Goal: Communication & Community: Answer question/provide support

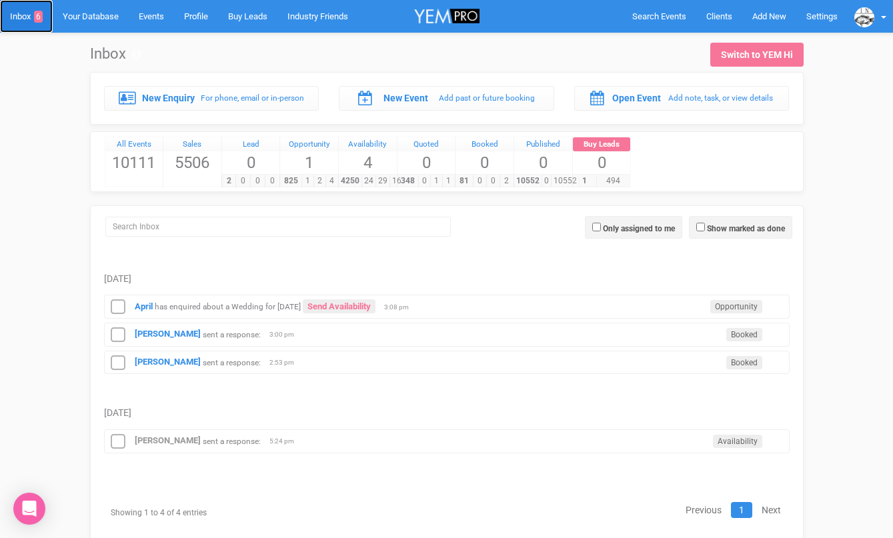
click at [23, 15] on link "Inbox 6" at bounding box center [26, 16] width 53 height 33
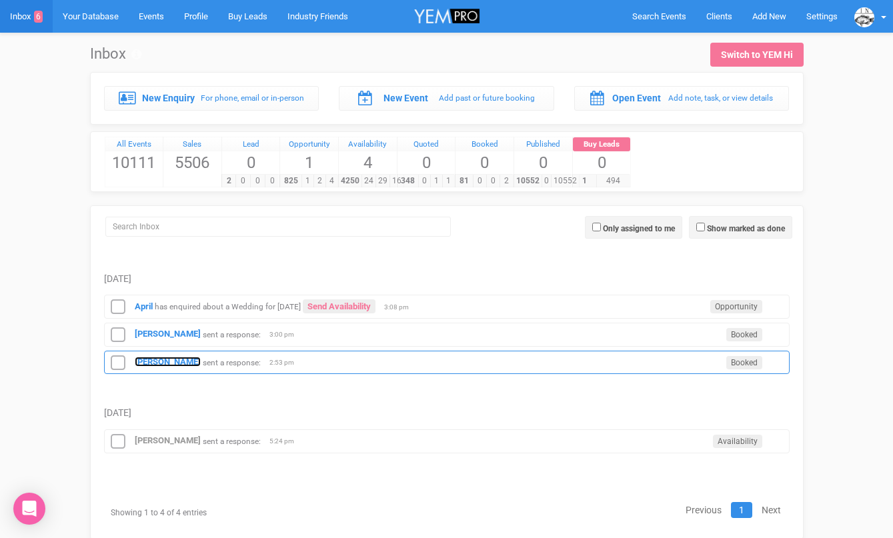
click at [147, 362] on strong "[PERSON_NAME]" at bounding box center [168, 362] width 66 height 10
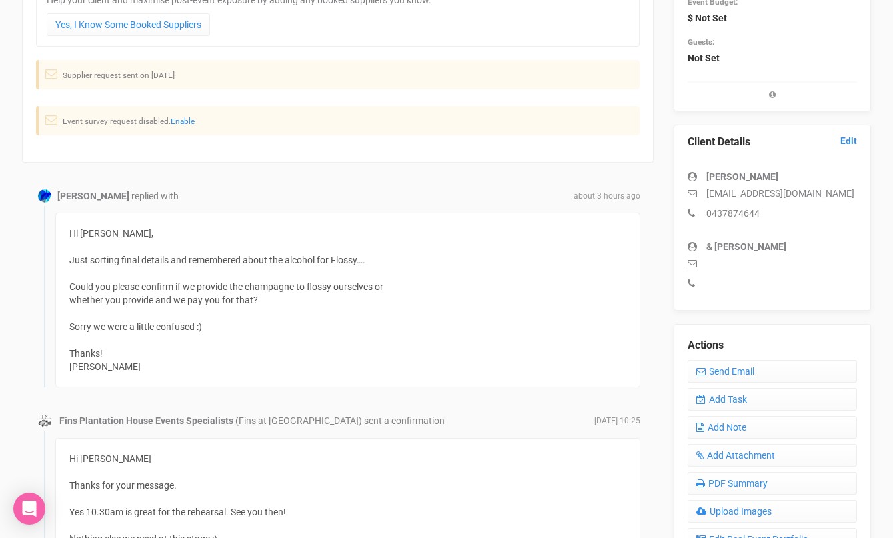
scroll to position [313, 0]
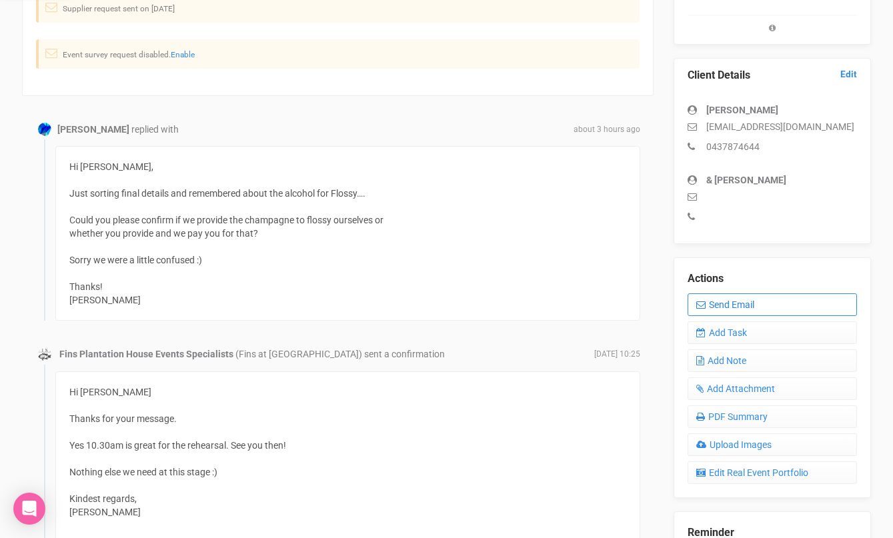
click at [708, 297] on link "Send Email" at bounding box center [771, 304] width 169 height 23
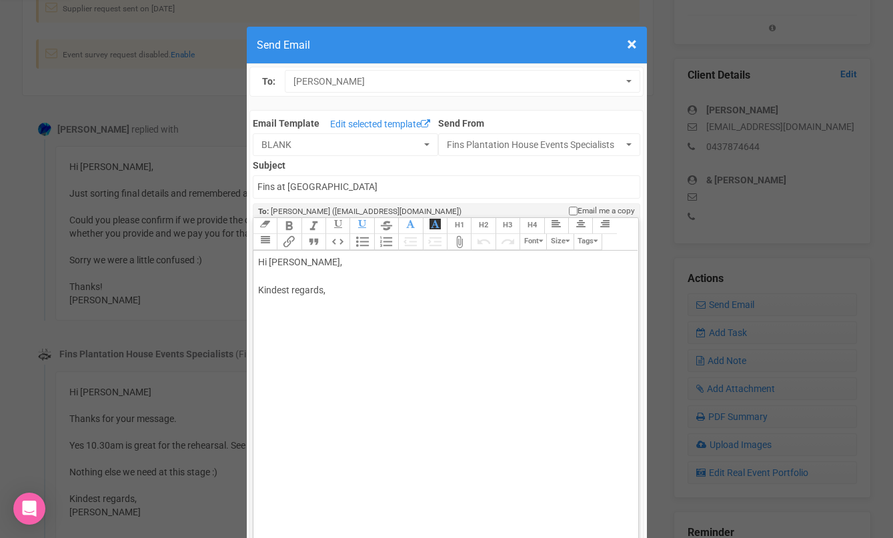
click at [369, 272] on div "Hi Molly Keir, Kindest regards," at bounding box center [443, 290] width 371 height 70
drag, startPoint x: 295, startPoint y: 265, endPoint x: 322, endPoint y: 263, distance: 27.4
click at [321, 264] on div "Hi Molly Keir, Kindest regards," at bounding box center [443, 290] width 371 height 70
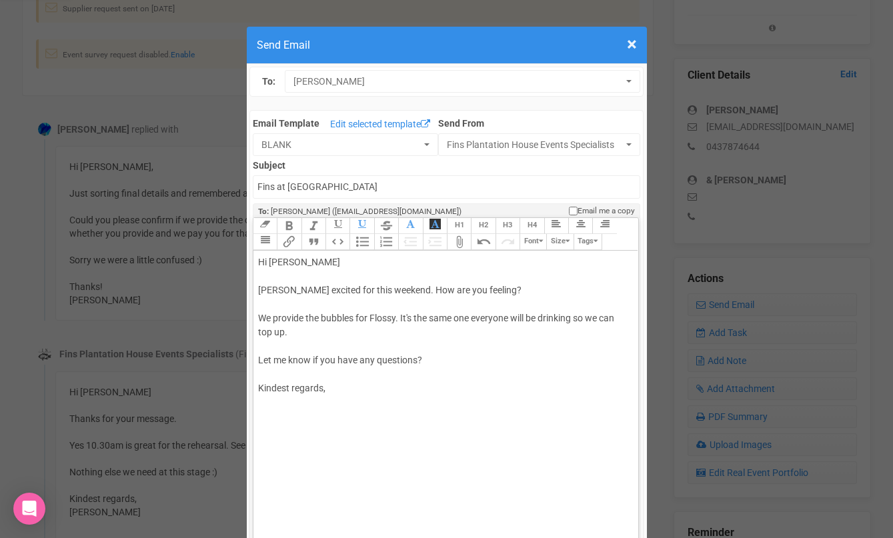
click at [321, 397] on div "Hi Molly Sooo excited for this weekend. How are you feeling? We provide the bub…" at bounding box center [443, 339] width 371 height 168
type trix-editor "<div>Hi Molly&nbsp;<br><br>Sooo excited for this weekend. How are you feeling?<…"
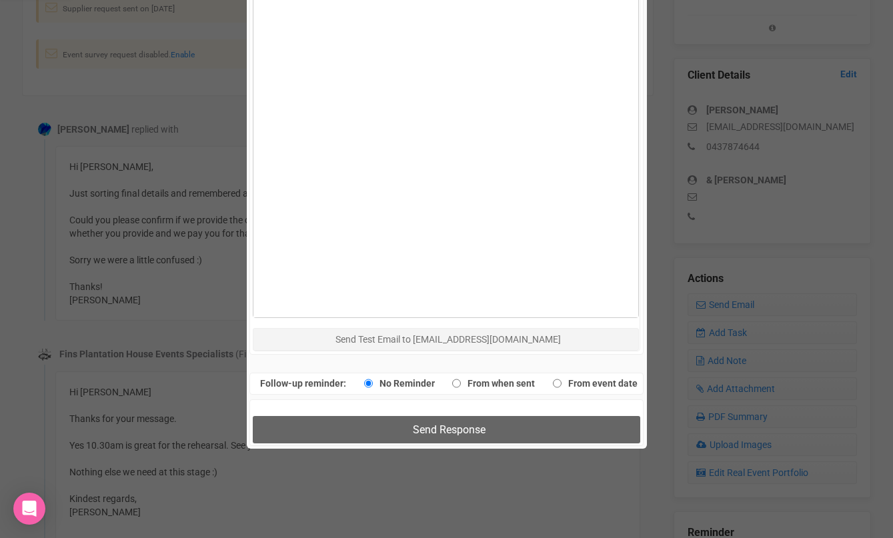
scroll to position [707, 0]
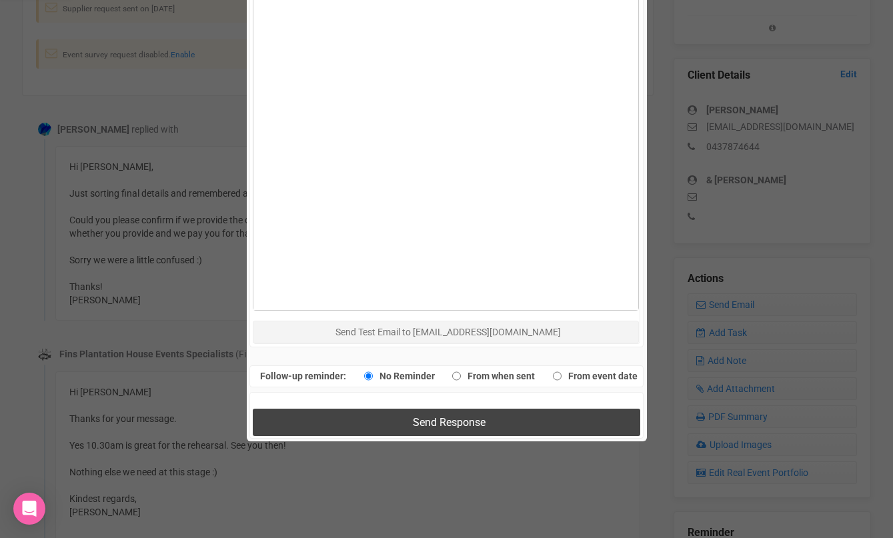
click at [346, 413] on button "Send Response" at bounding box center [446, 422] width 387 height 27
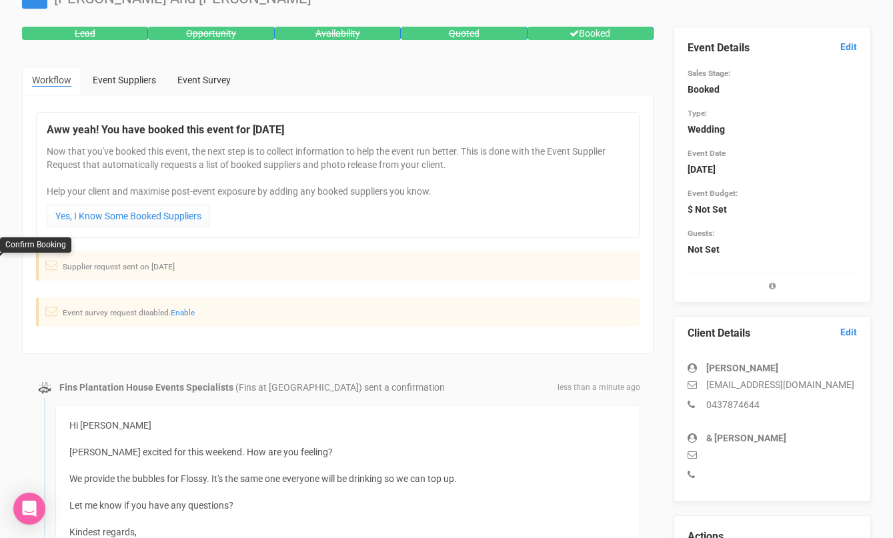
scroll to position [0, 0]
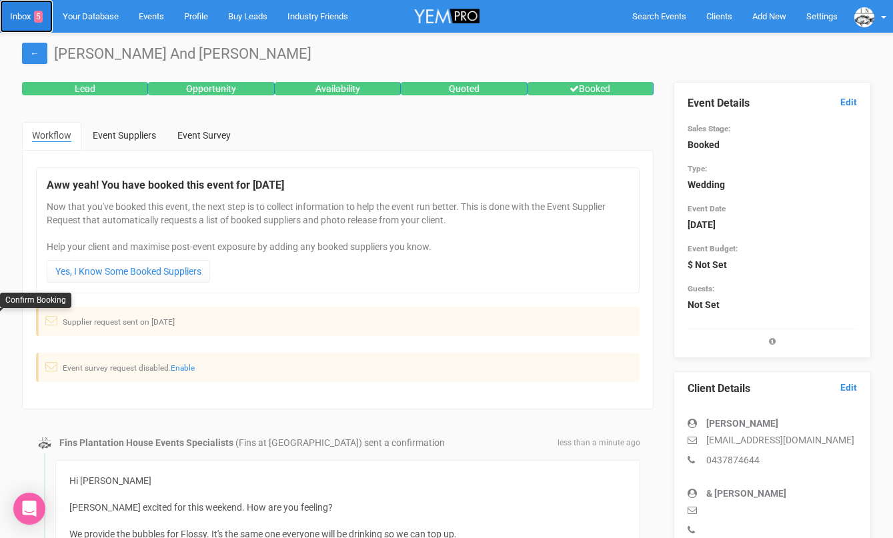
click at [17, 13] on link "Inbox 5" at bounding box center [26, 16] width 53 height 33
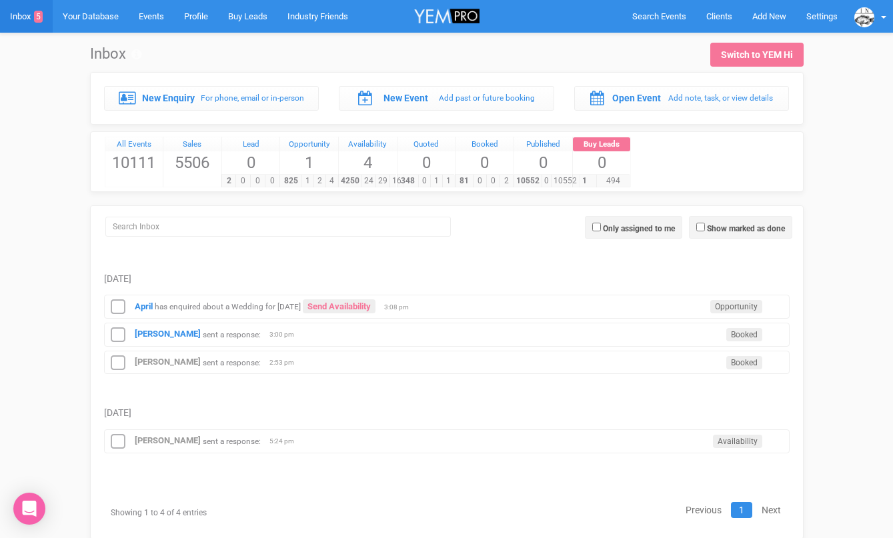
scroll to position [5, 0]
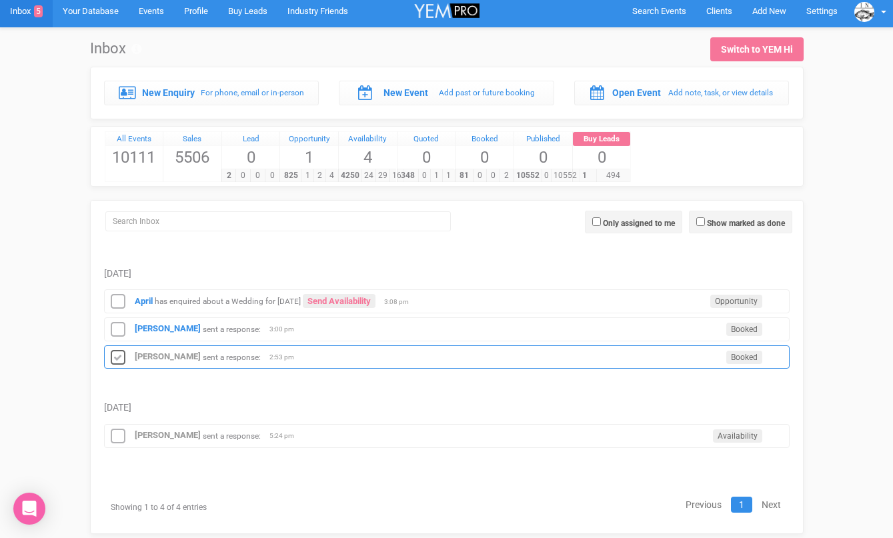
click at [119, 355] on icon at bounding box center [118, 357] width 20 height 17
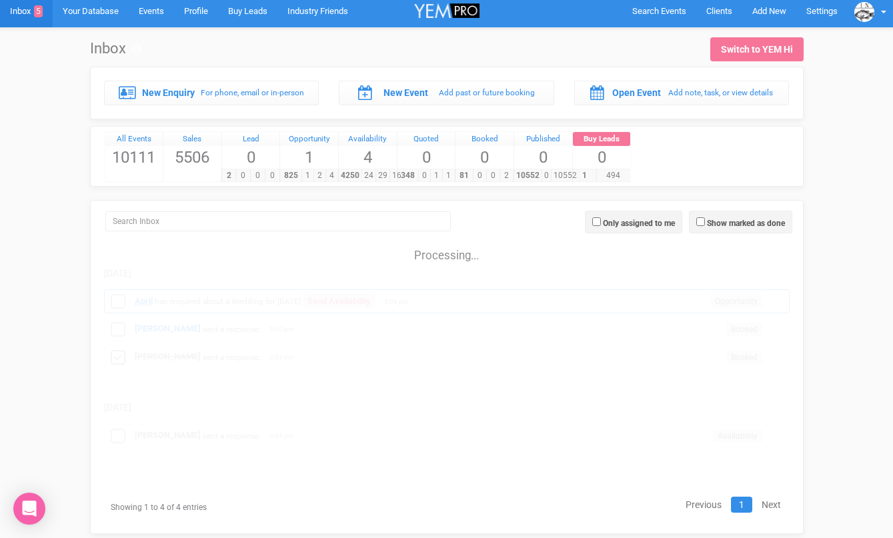
click at [145, 304] on div "Processing..." at bounding box center [446, 348] width 705 height 227
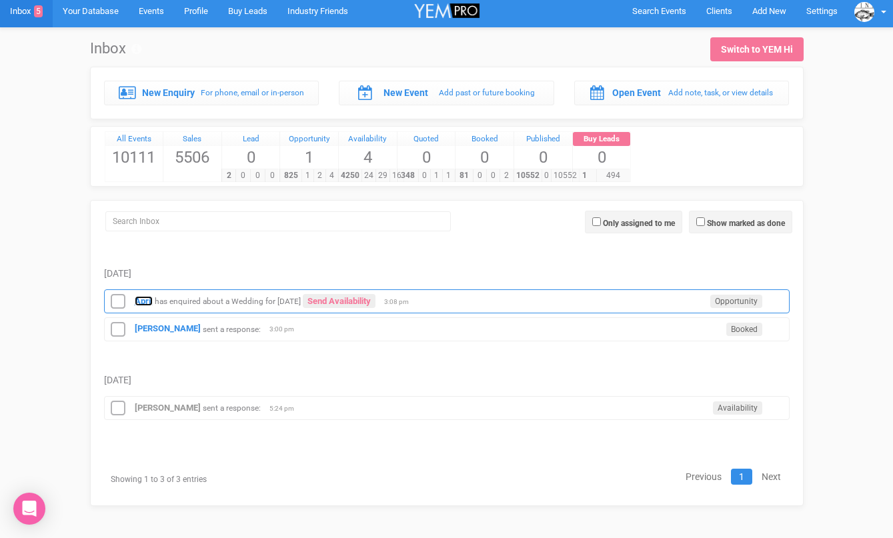
click at [144, 297] on strong "April" at bounding box center [144, 301] width 18 height 10
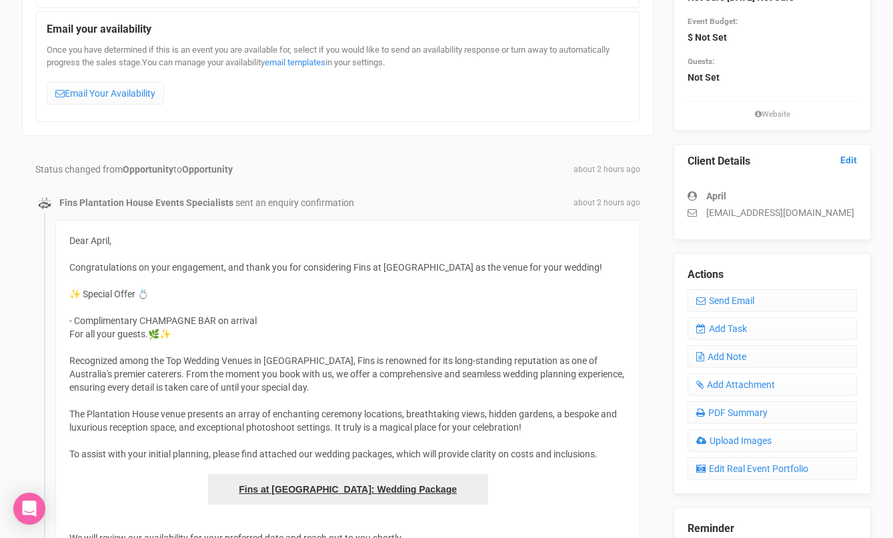
scroll to position [221, 0]
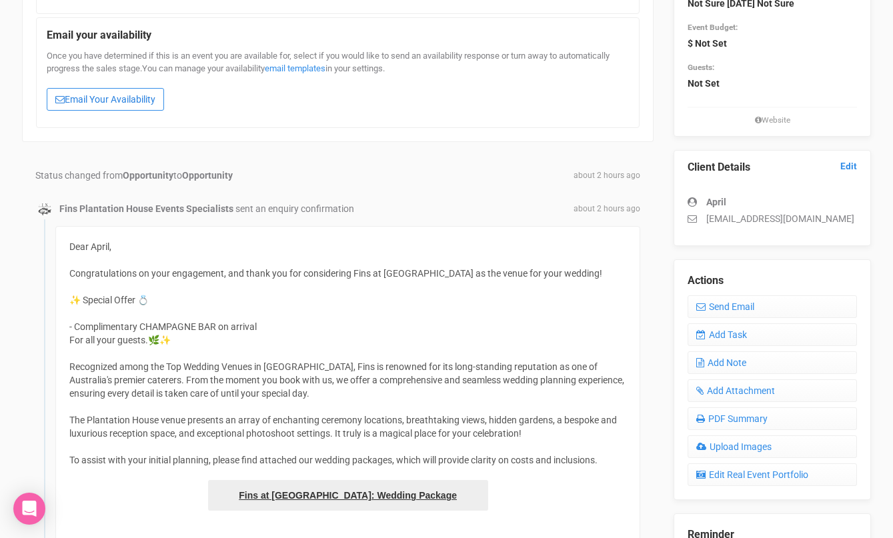
click at [135, 103] on link "Email Your Availability" at bounding box center [105, 99] width 117 height 23
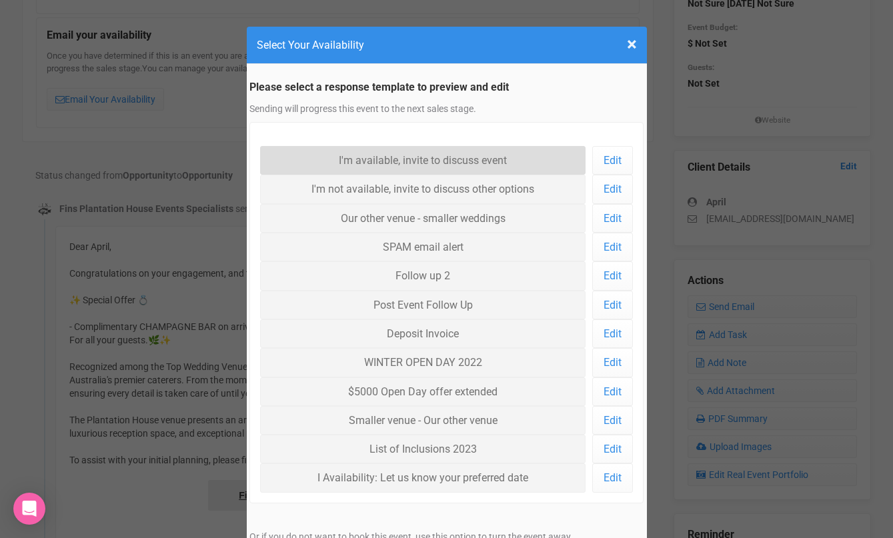
click at [305, 153] on link "I'm available, invite to discuss event" at bounding box center [423, 160] width 326 height 29
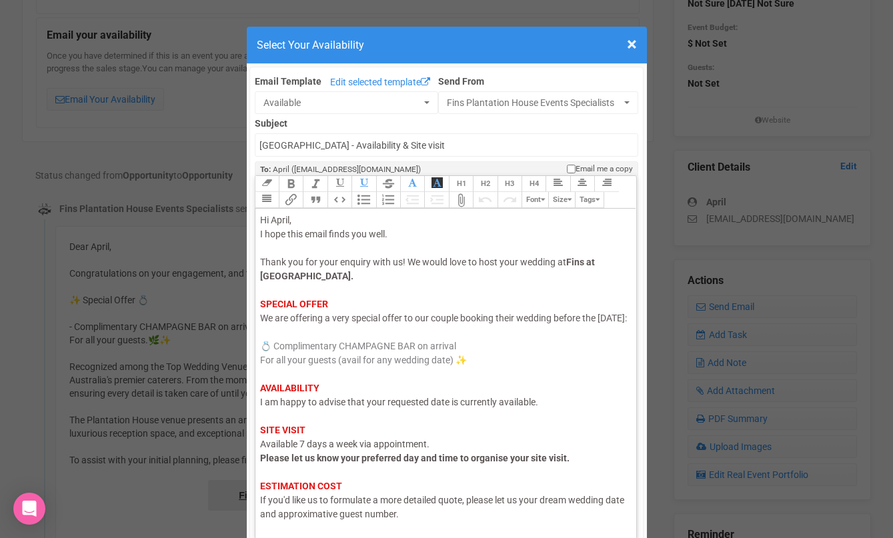
click at [310, 407] on span "I am happy to advise that your requested date is currently available." at bounding box center [399, 402] width 278 height 11
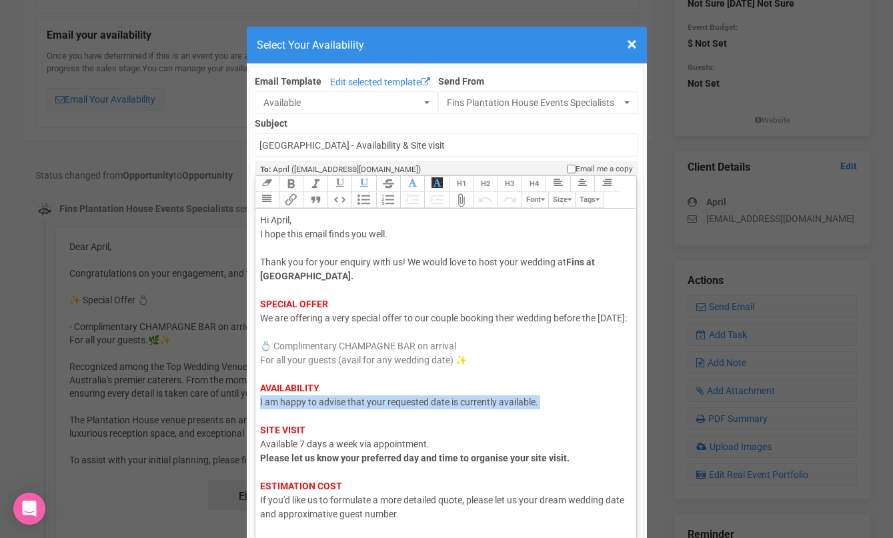
click at [310, 407] on span "I am happy to advise that your requested date is currently available." at bounding box center [399, 402] width 278 height 11
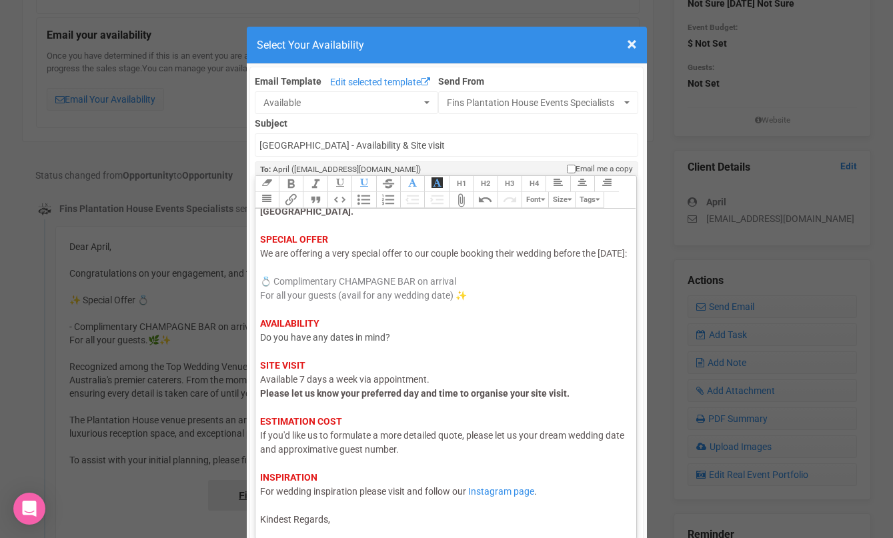
scroll to position [79, 0]
click at [339, 521] on div "Hi April, I hope this email finds you well. Thank you for your enquiry with us!…" at bounding box center [443, 338] width 367 height 378
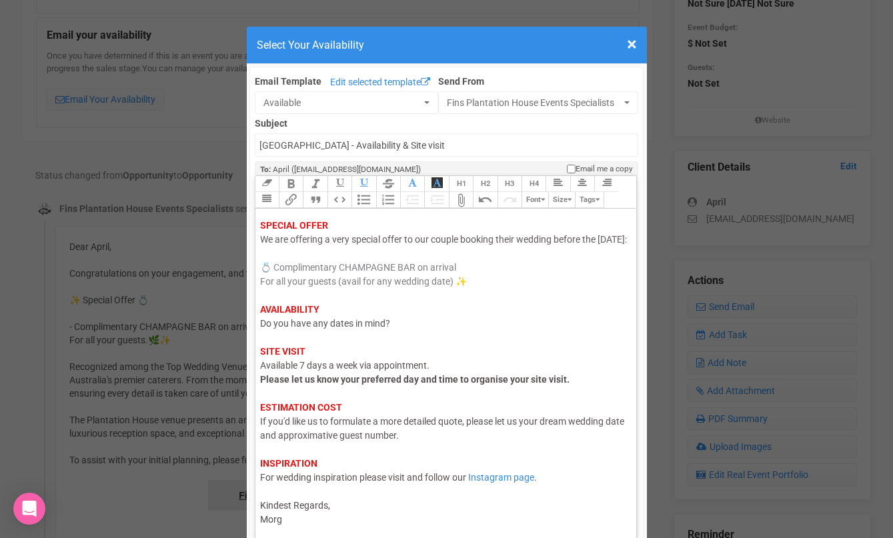
type trix-editor "<div><span style="color: rgb(95, 88, 88);">Hi April,</span><br><span style="col…"
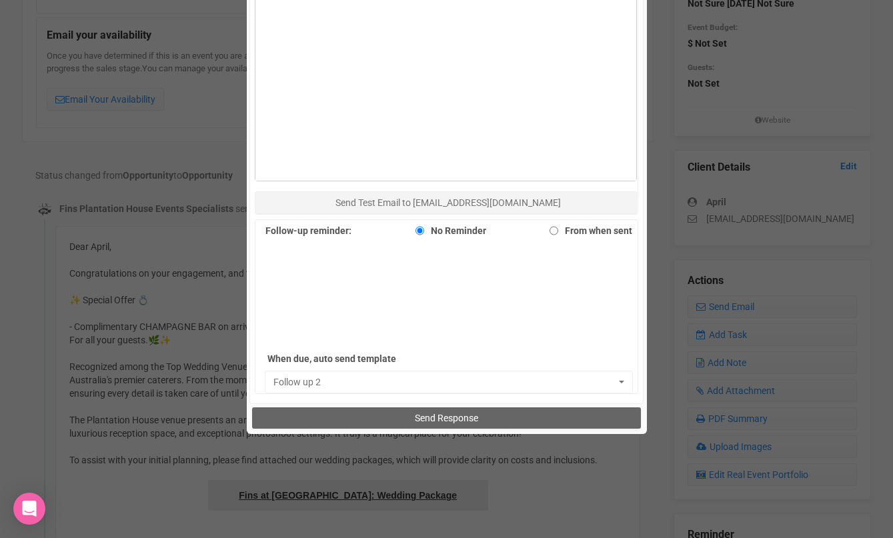
scroll to position [823, 0]
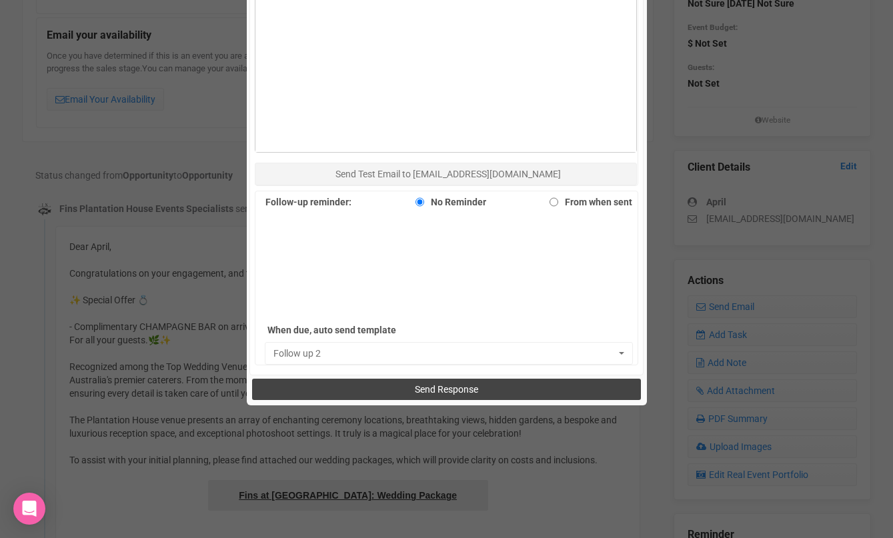
click at [373, 397] on button "Send Response" at bounding box center [446, 389] width 389 height 21
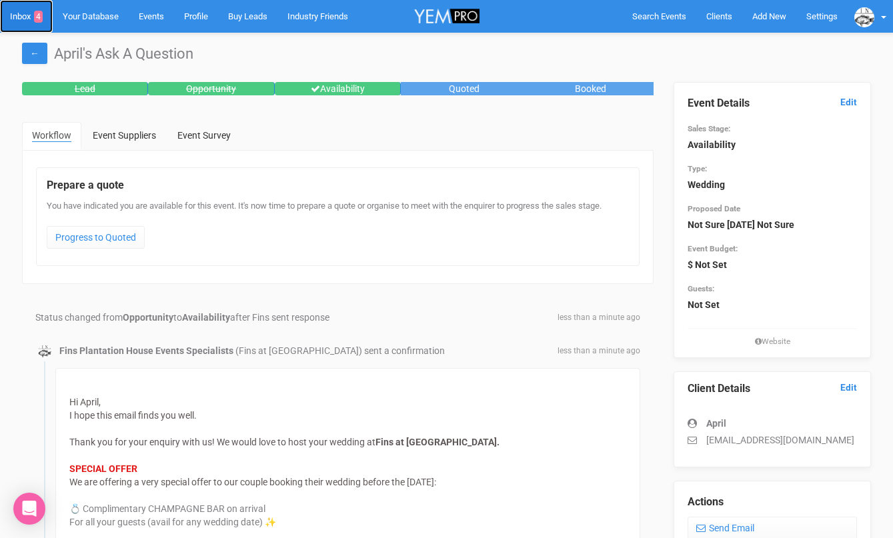
click at [20, 17] on link "Inbox 4" at bounding box center [26, 16] width 53 height 33
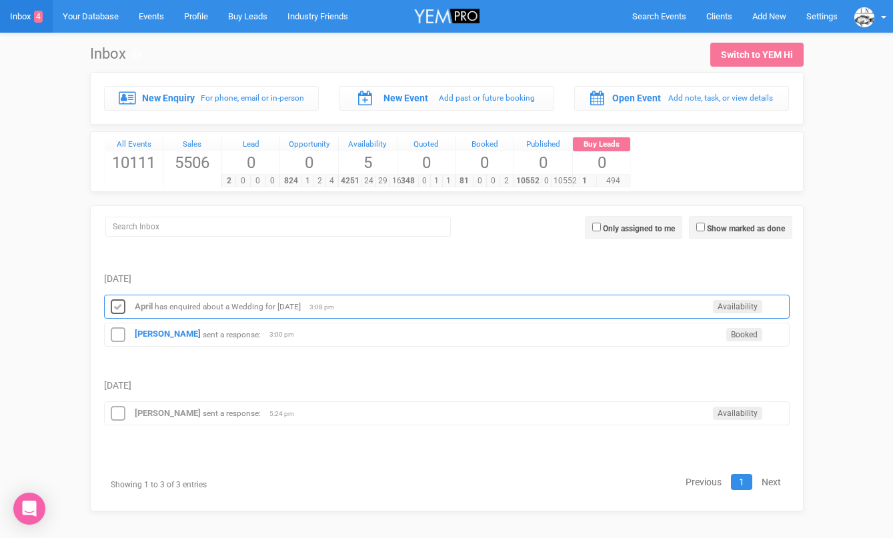
click at [119, 302] on icon at bounding box center [118, 307] width 20 height 17
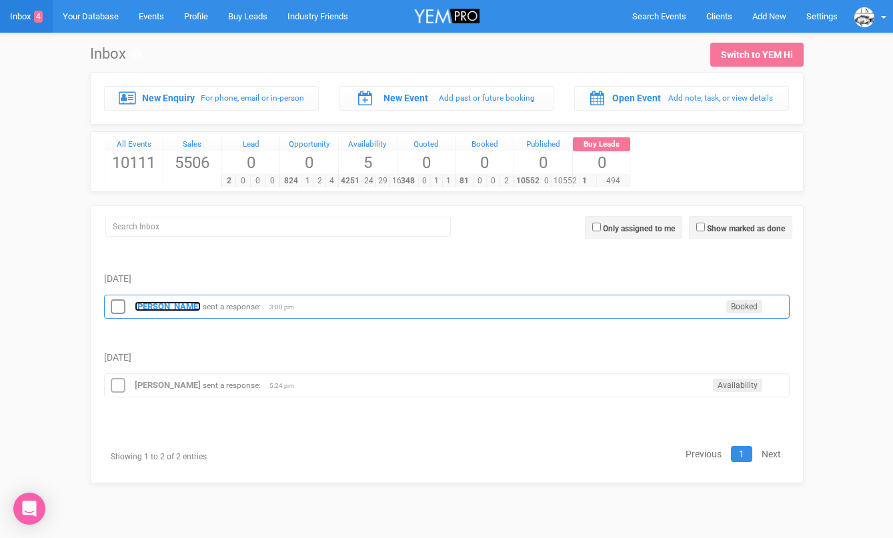
click at [155, 306] on strong "[PERSON_NAME]" at bounding box center [168, 306] width 66 height 10
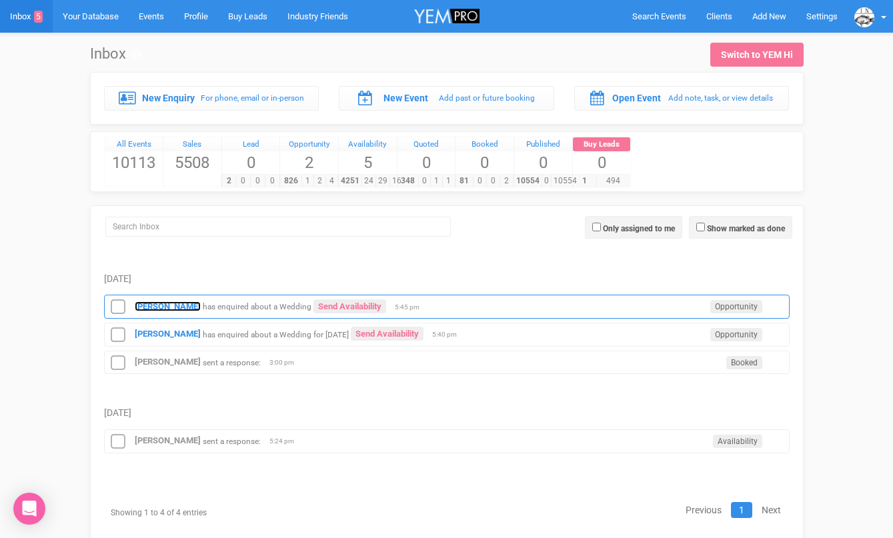
click at [178, 303] on strong "Irina Krivankova" at bounding box center [168, 306] width 66 height 10
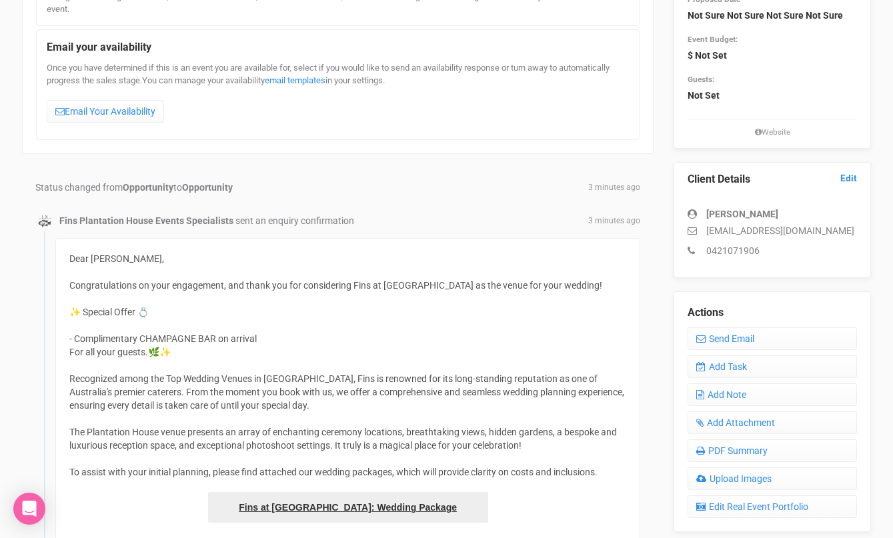
scroll to position [149, 0]
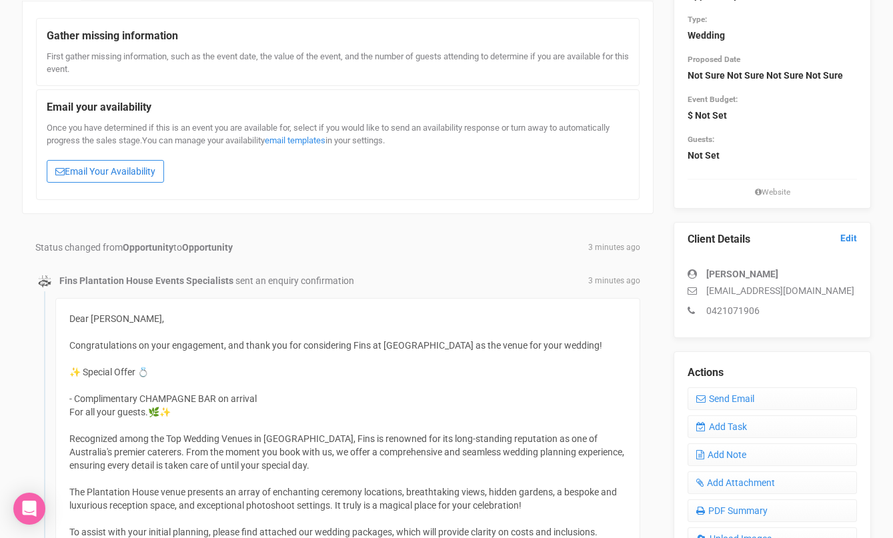
click at [139, 164] on link "Email Your Availability" at bounding box center [105, 171] width 117 height 23
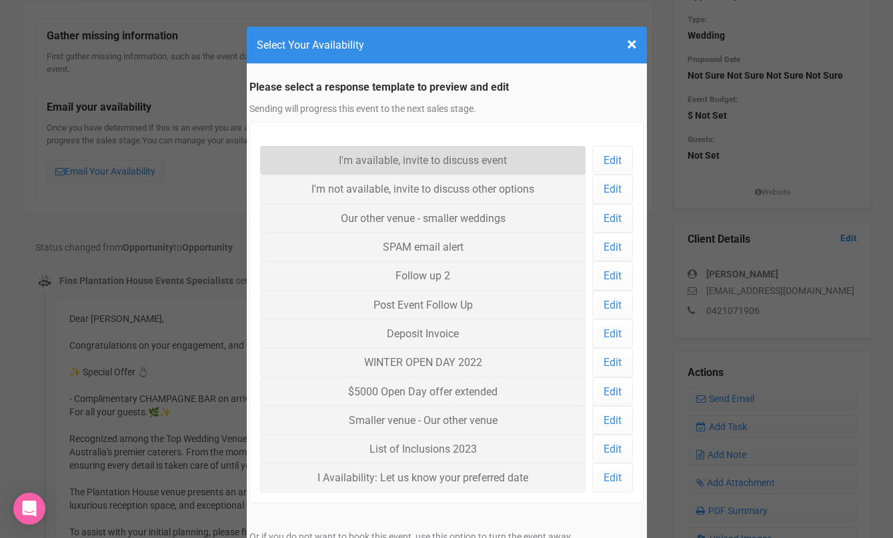
click at [351, 159] on link "I'm available, invite to discuss event" at bounding box center [423, 160] width 326 height 29
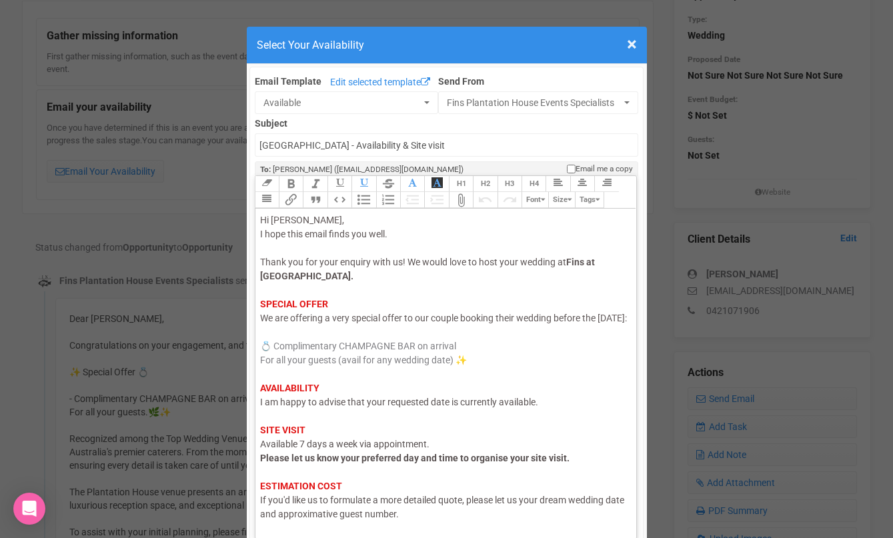
click at [319, 407] on span "I am happy to advise that your requested date is currently available." at bounding box center [399, 402] width 278 height 11
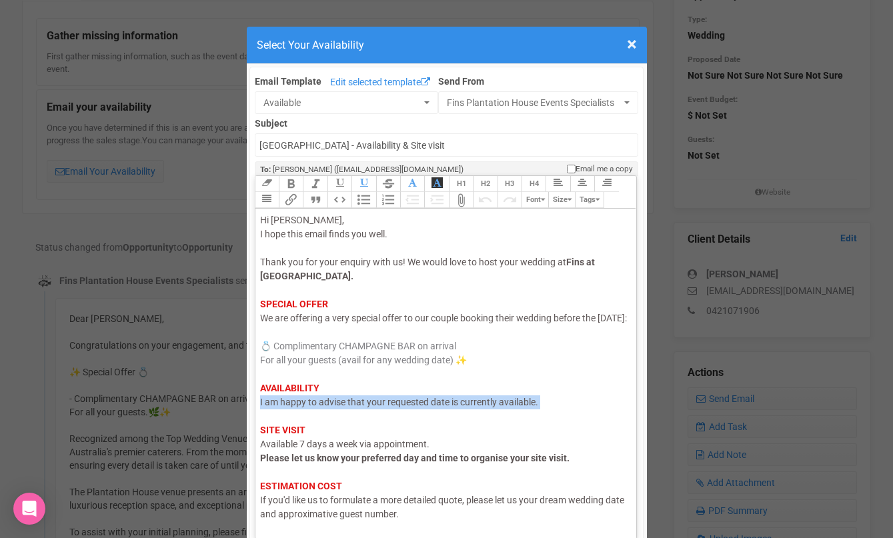
click at [319, 407] on span "I am happy to advise that your requested date is currently available." at bounding box center [399, 402] width 278 height 11
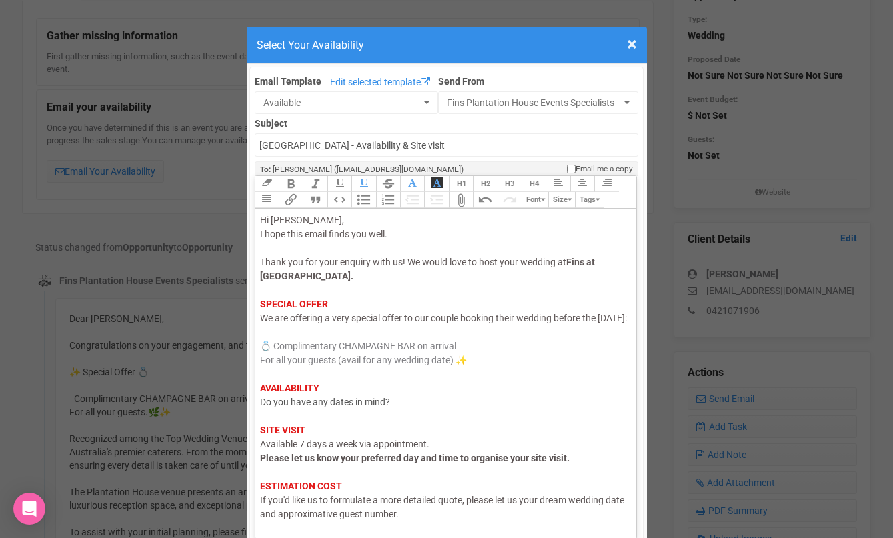
scroll to position [79, 0]
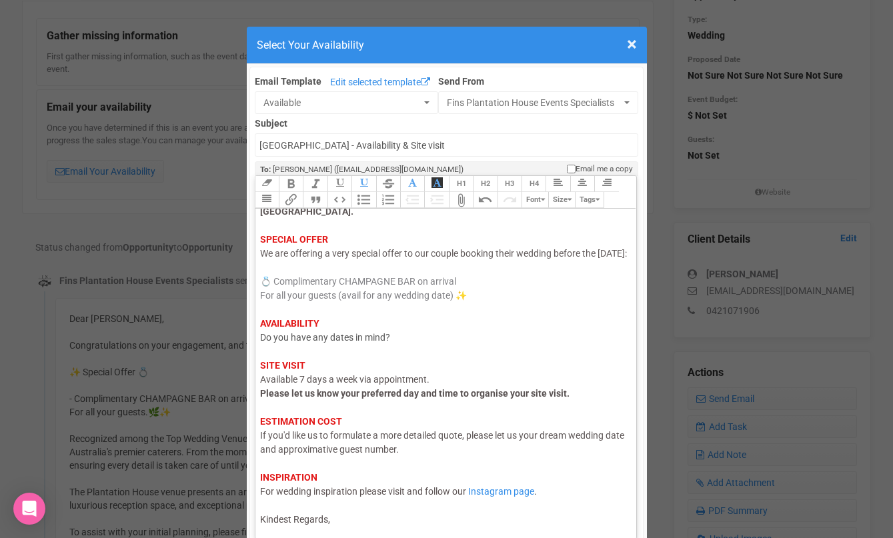
click at [339, 521] on div "Hi Irina, I hope this email finds you well. Thank you for your enquiry with us!…" at bounding box center [443, 338] width 367 height 378
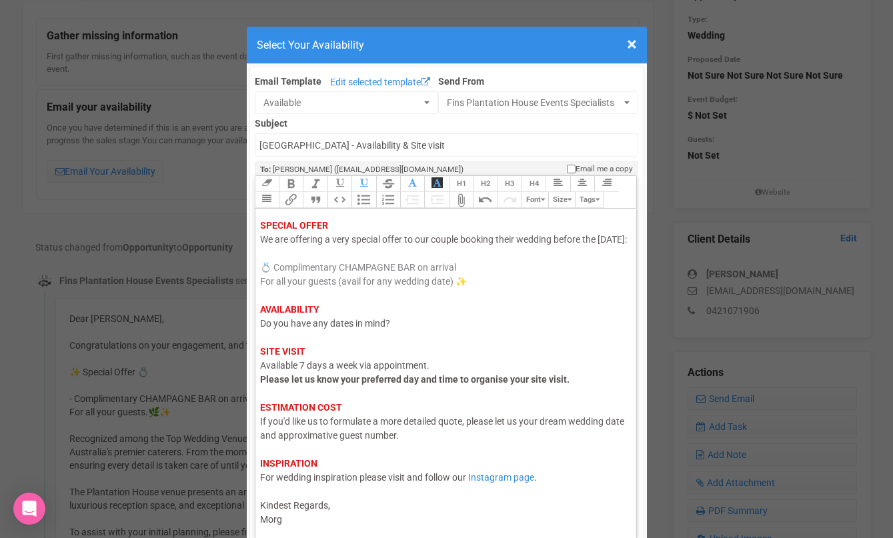
type trix-editor "<div><span style="color: rgb(95, 88, 88);">Hi Irina,</span><br><span style="col…"
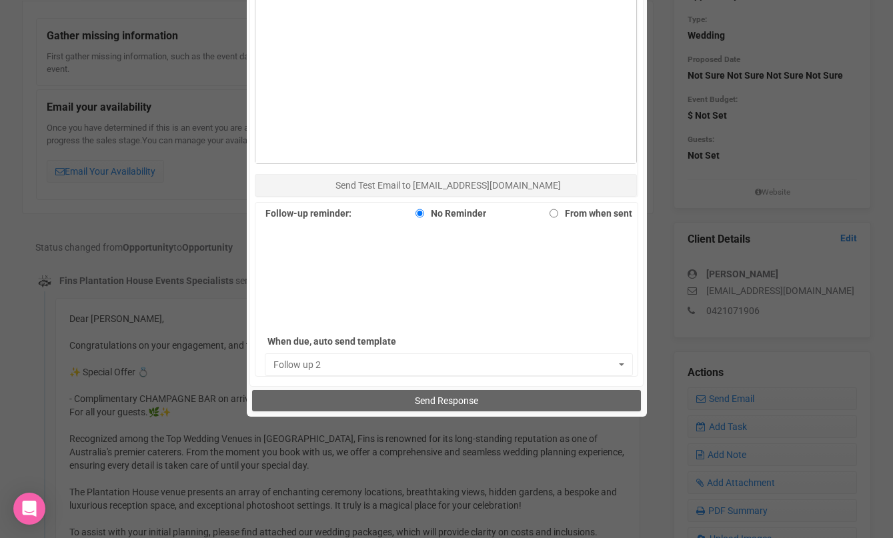
scroll to position [852, 0]
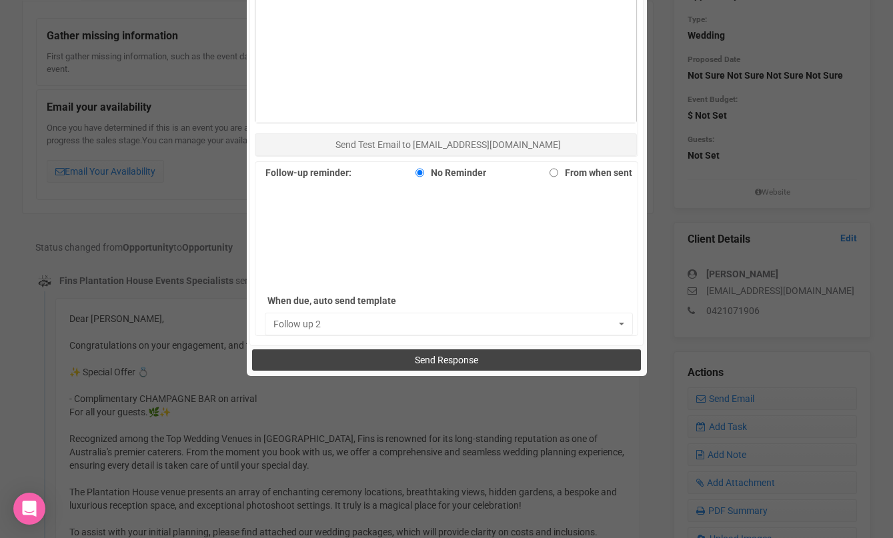
click at [388, 353] on button "Send Response" at bounding box center [446, 359] width 389 height 21
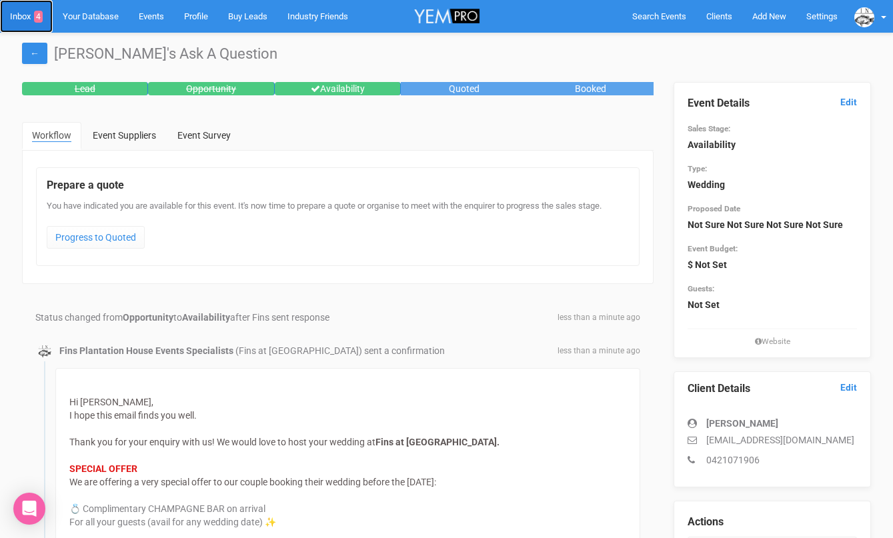
click at [17, 14] on link "Inbox 4" at bounding box center [26, 16] width 53 height 33
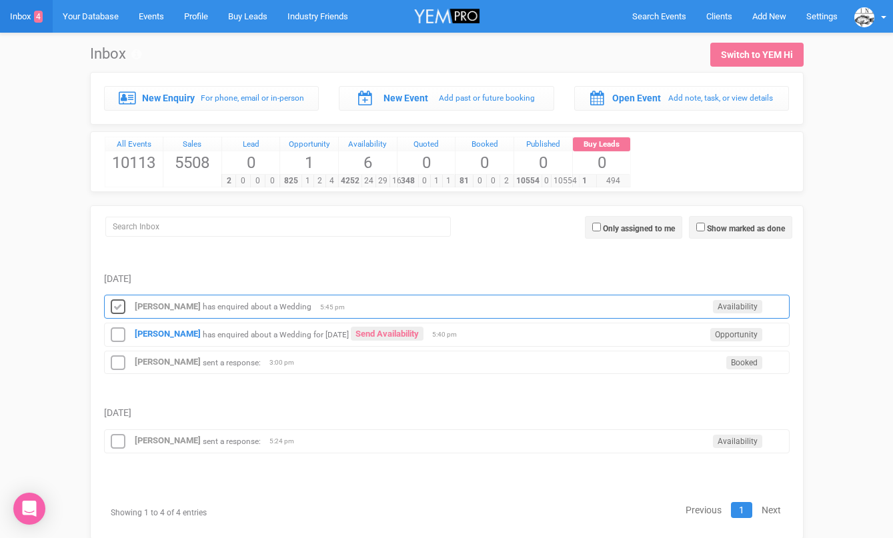
click at [119, 300] on icon at bounding box center [118, 307] width 20 height 17
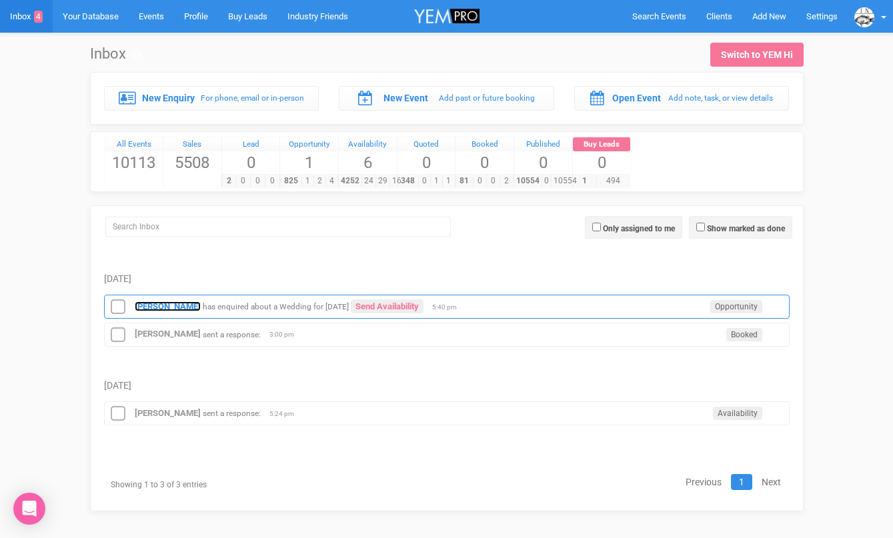
click at [145, 305] on strong "[PERSON_NAME]" at bounding box center [168, 306] width 66 height 10
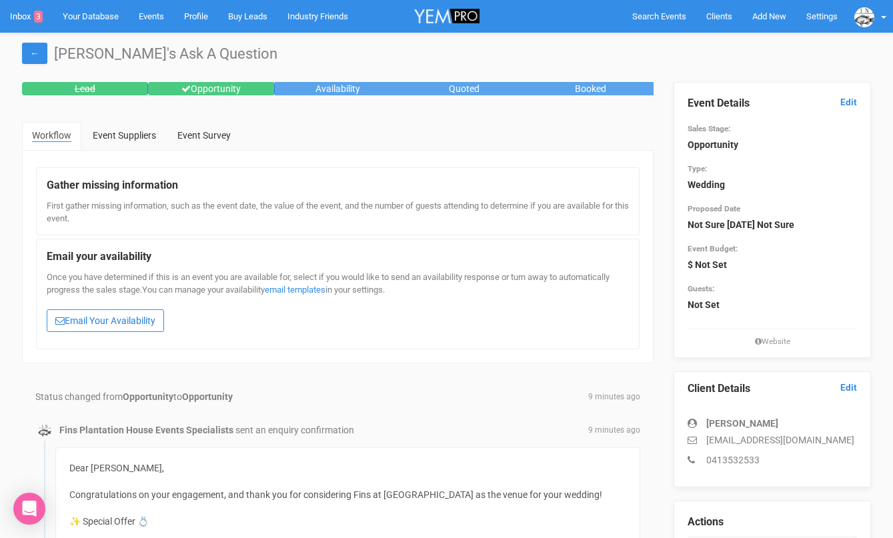
click at [132, 315] on link "Email Your Availability" at bounding box center [105, 320] width 117 height 23
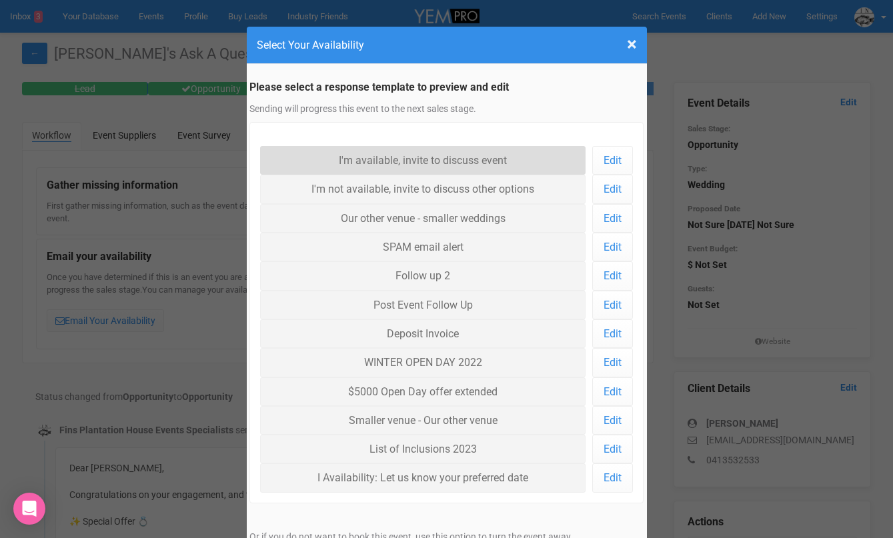
click at [313, 155] on link "I'm available, invite to discuss event" at bounding box center [423, 160] width 326 height 29
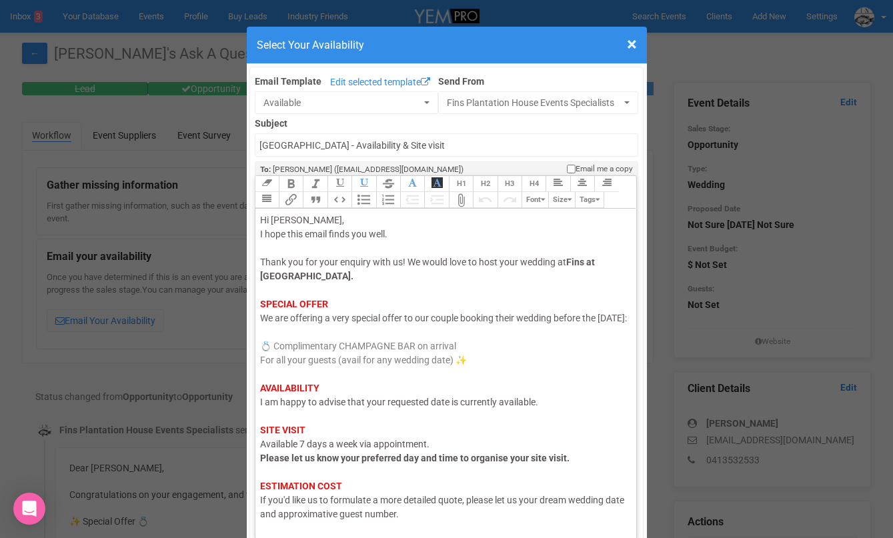
click at [336, 407] on span "I am happy to advise that your requested date is currently available." at bounding box center [399, 402] width 278 height 11
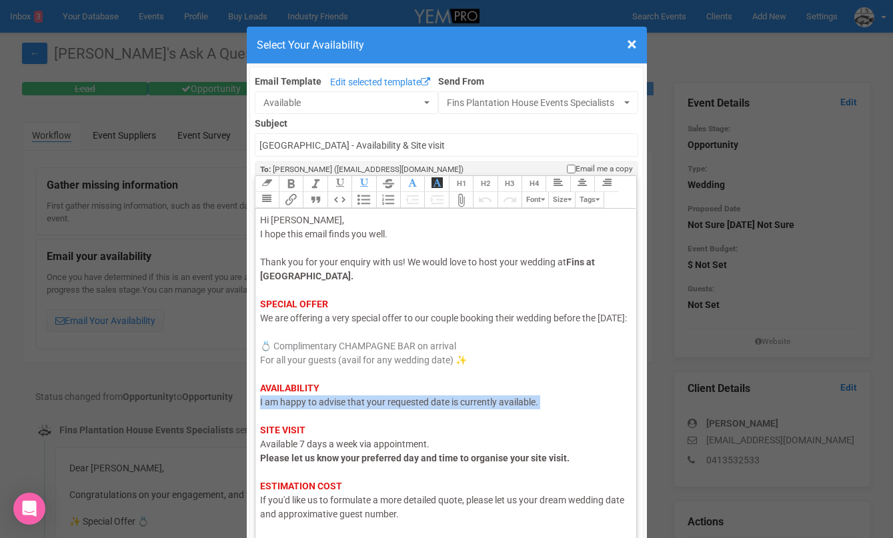
click at [336, 407] on span "I am happy to advise that your requested date is currently available." at bounding box center [399, 402] width 278 height 11
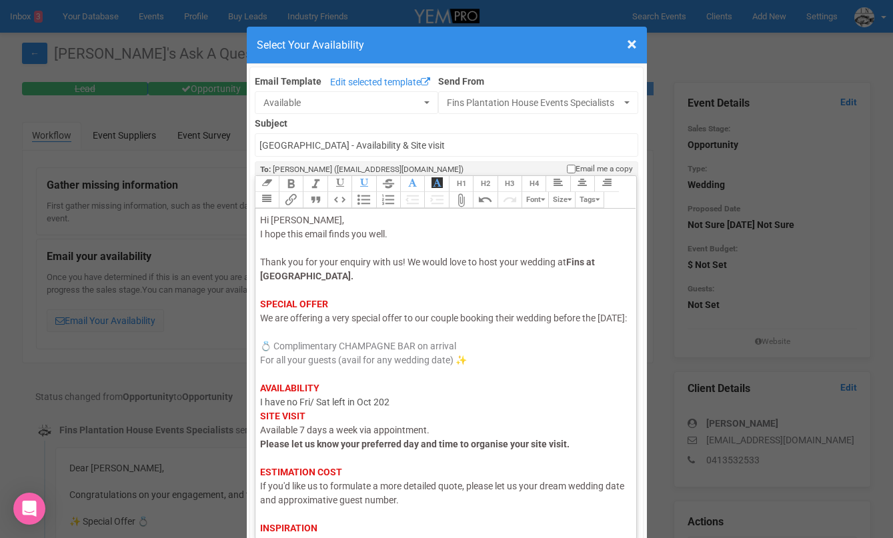
type trix-editor "<div><span style="color: rgb(95, 88, 88);">Hi [PERSON_NAME],</span><br><span st…"
